Goal: Transaction & Acquisition: Purchase product/service

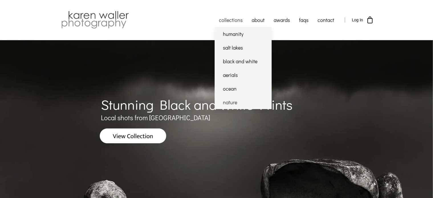
click at [233, 102] on link "nature" at bounding box center [243, 102] width 57 height 14
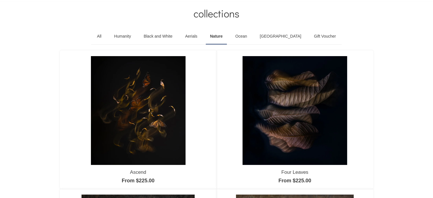
scroll to position [57, 0]
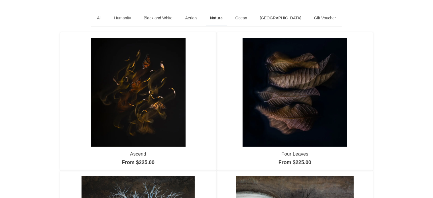
click at [281, 87] on img at bounding box center [295, 92] width 105 height 109
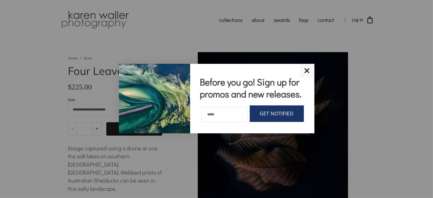
click at [306, 71] on link "✕" at bounding box center [307, 71] width 15 height 14
